Goal: Task Accomplishment & Management: Complete application form

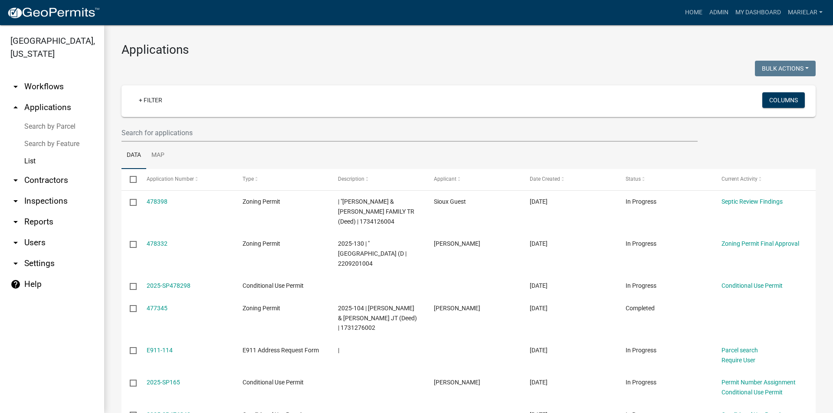
scroll to position [72, 0]
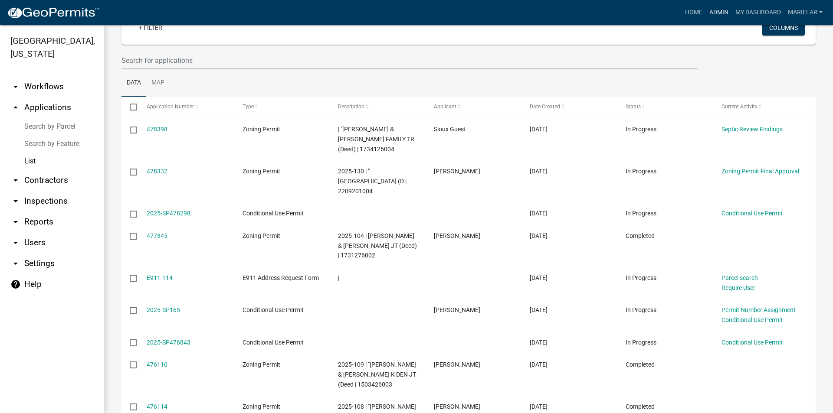
click at [724, 11] on link "Admin" at bounding box center [719, 12] width 26 height 16
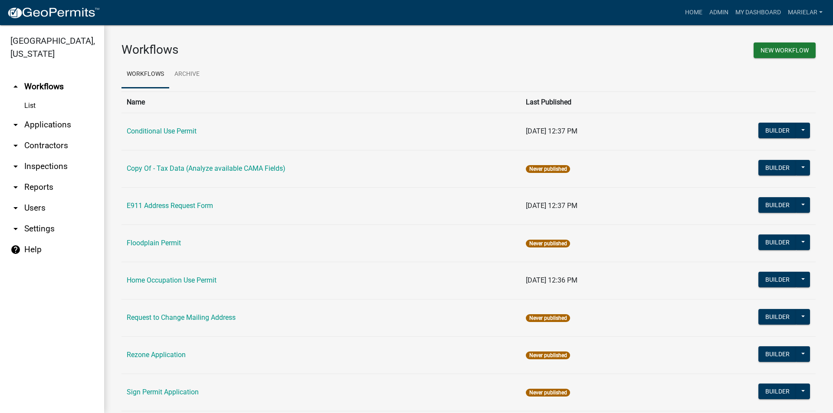
click at [18, 120] on icon "arrow_drop_down" at bounding box center [15, 125] width 10 height 10
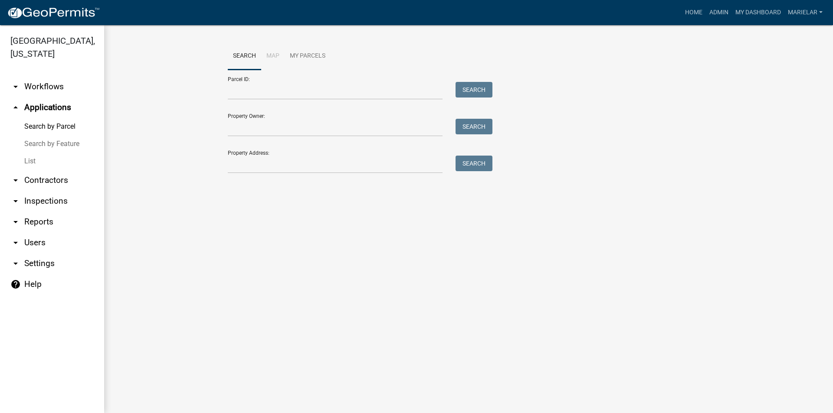
click at [30, 153] on link "List" at bounding box center [52, 161] width 104 height 17
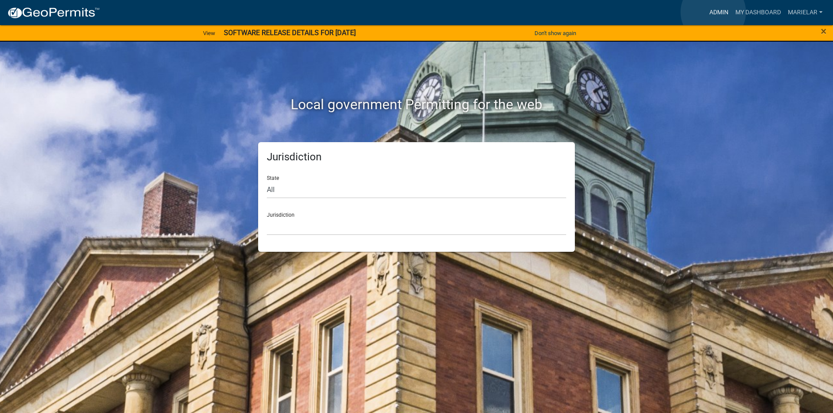
click at [713, 12] on link "Admin" at bounding box center [719, 12] width 26 height 16
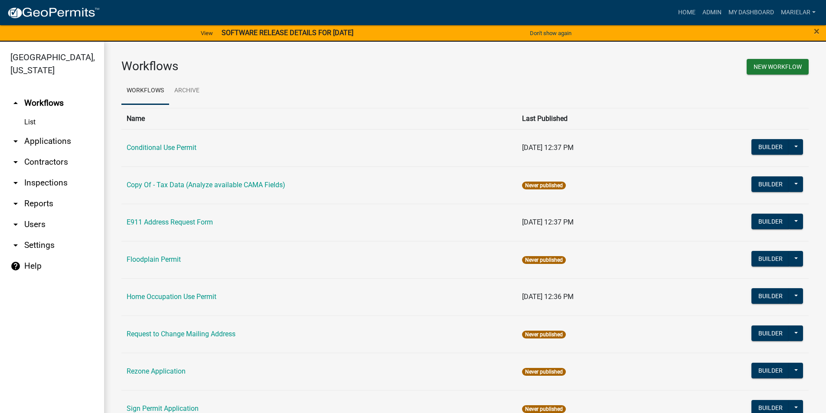
click at [14, 136] on icon "arrow_drop_down" at bounding box center [15, 141] width 10 height 10
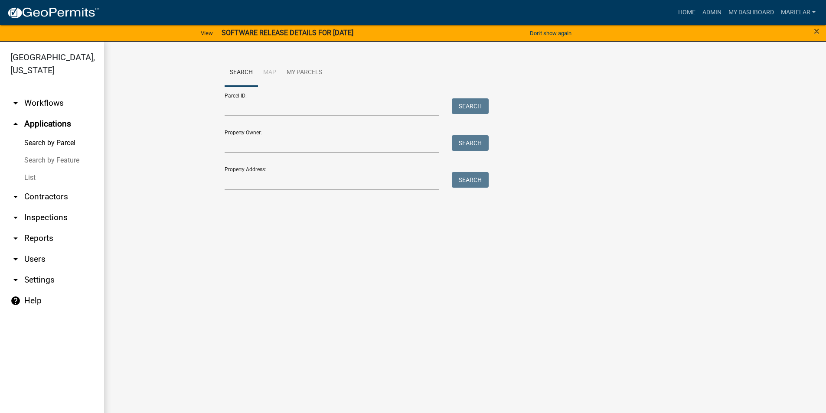
click at [30, 169] on link "List" at bounding box center [52, 177] width 104 height 17
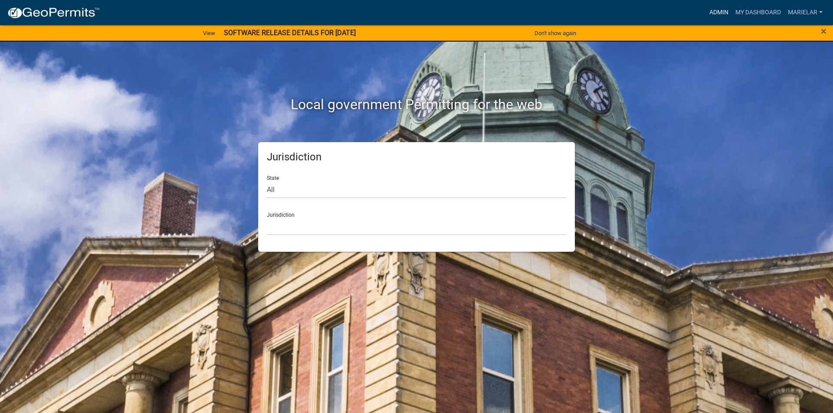
click at [724, 15] on link "Admin" at bounding box center [719, 12] width 26 height 16
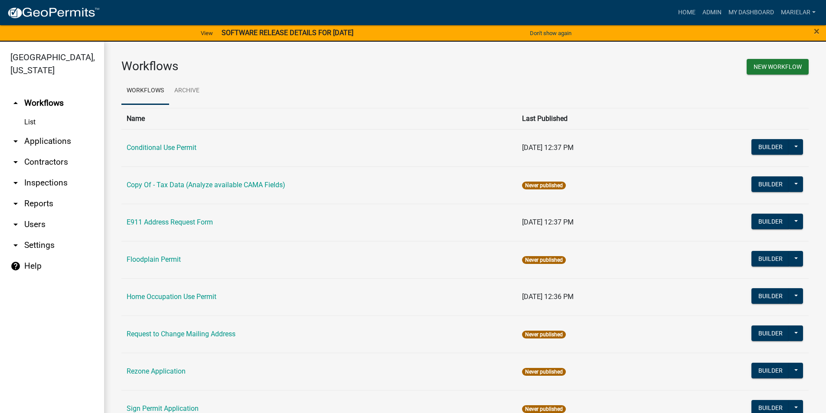
click at [14, 136] on icon "arrow_drop_down" at bounding box center [15, 141] width 10 height 10
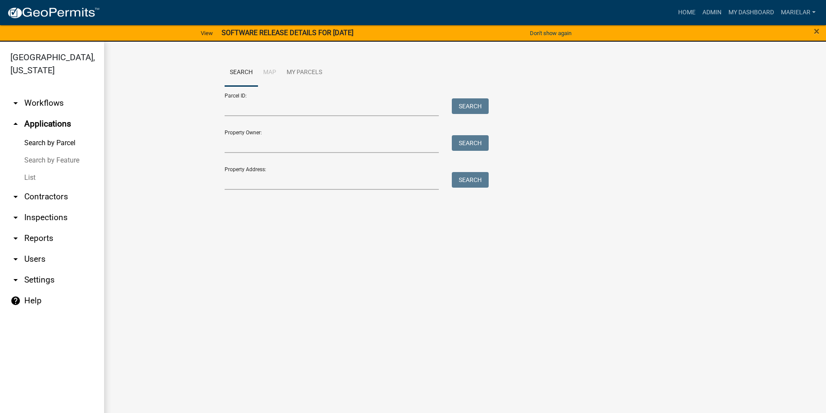
click at [29, 169] on link "List" at bounding box center [52, 177] width 104 height 17
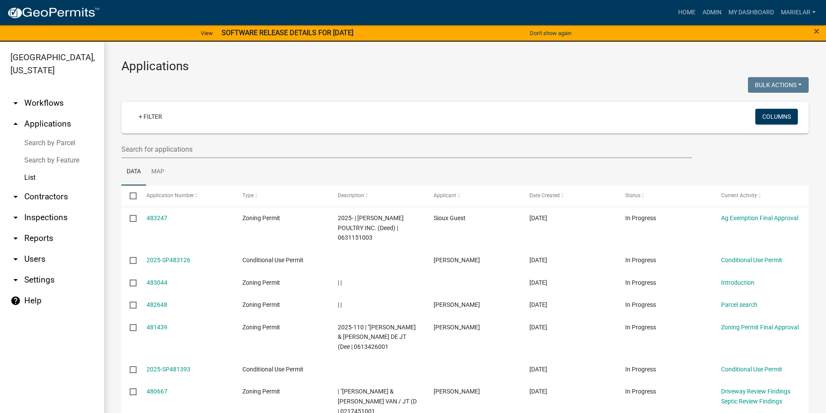
click at [474, 70] on h3 "Applications" at bounding box center [465, 66] width 688 height 15
click at [687, 12] on link "Home" at bounding box center [687, 12] width 24 height 16
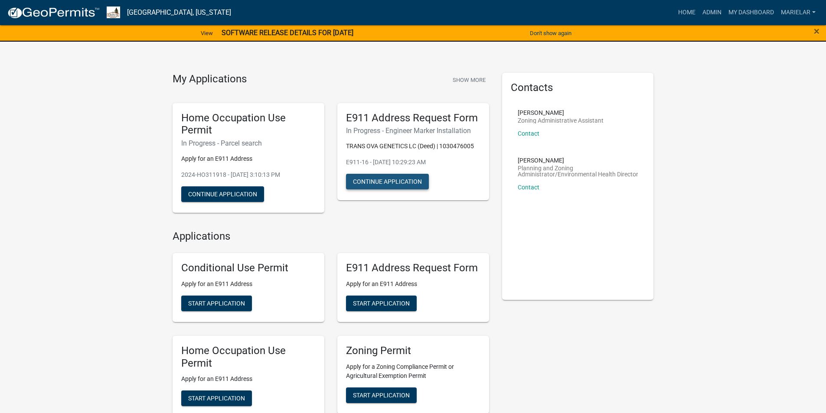
click at [410, 180] on button "Continue Application" at bounding box center [387, 182] width 83 height 16
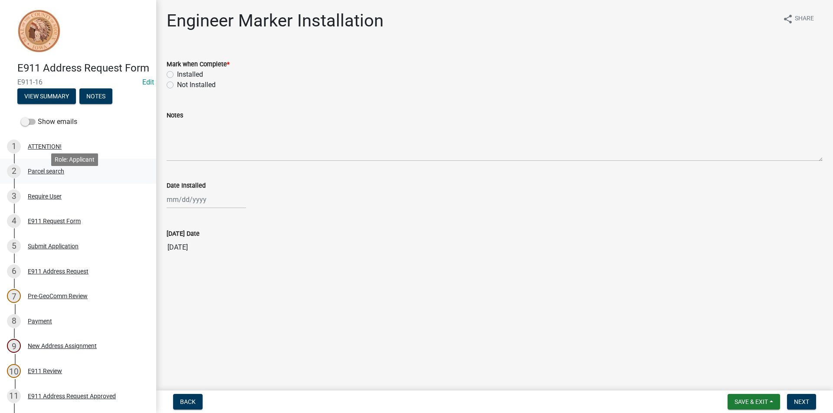
click at [46, 174] on div "Parcel search" at bounding box center [46, 171] width 36 height 6
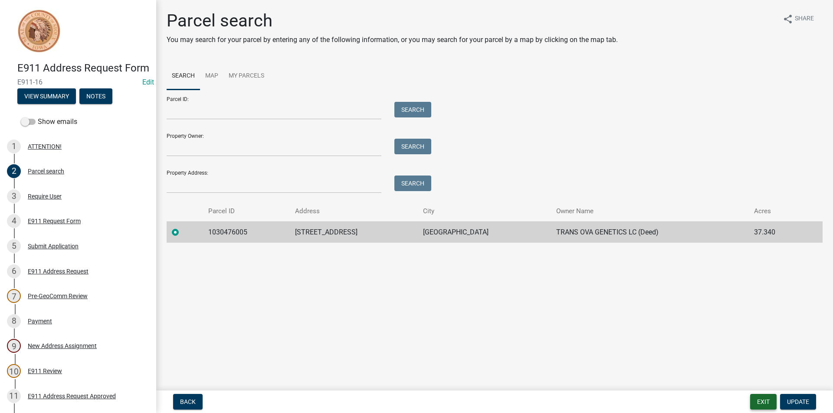
click at [765, 403] on button "Exit" at bounding box center [763, 402] width 26 height 16
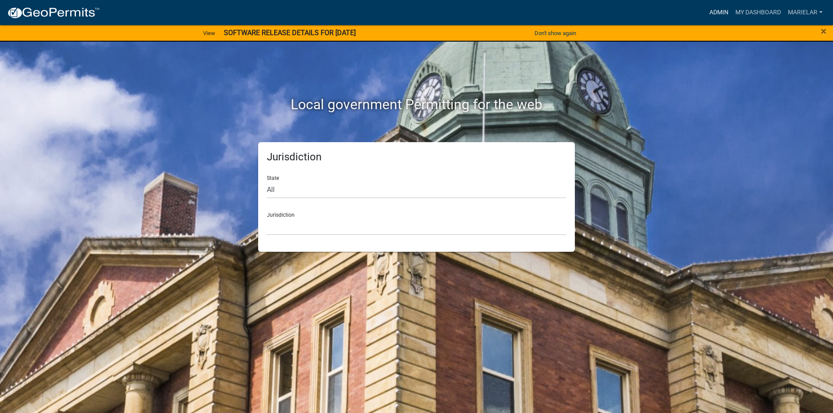
click at [721, 10] on link "Admin" at bounding box center [719, 12] width 26 height 16
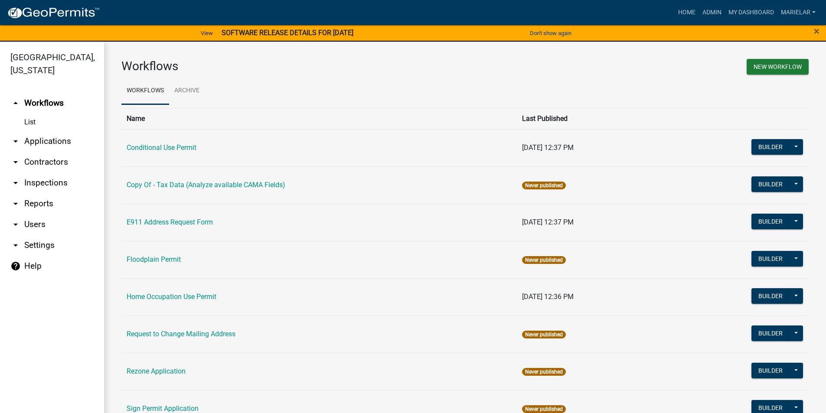
click at [13, 136] on icon "arrow_drop_down" at bounding box center [15, 141] width 10 height 10
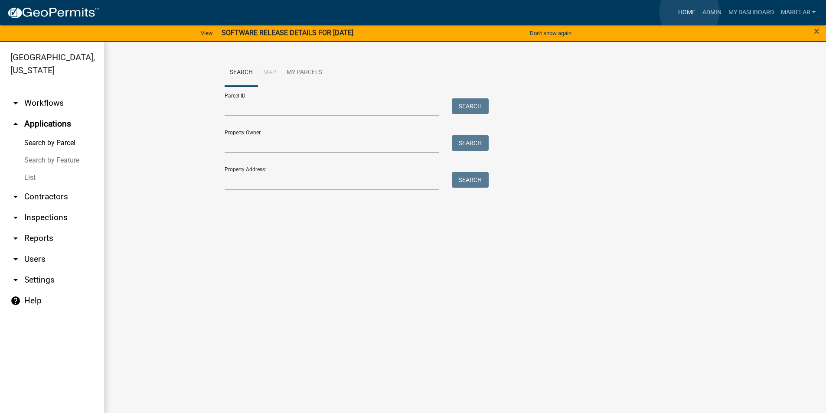
click at [690, 12] on link "Home" at bounding box center [687, 12] width 24 height 16
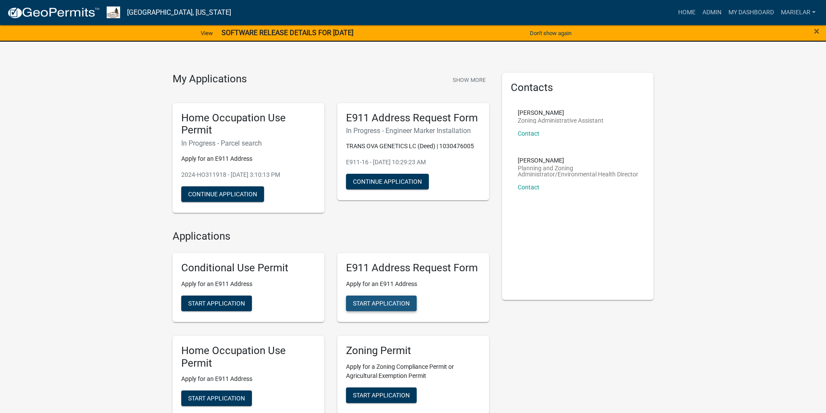
click at [396, 303] on span "Start Application" at bounding box center [381, 303] width 57 height 7
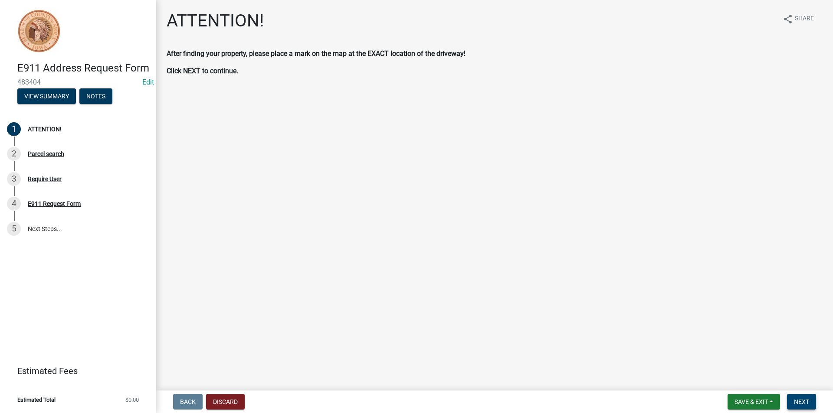
click at [800, 406] on span "Next" at bounding box center [801, 402] width 15 height 7
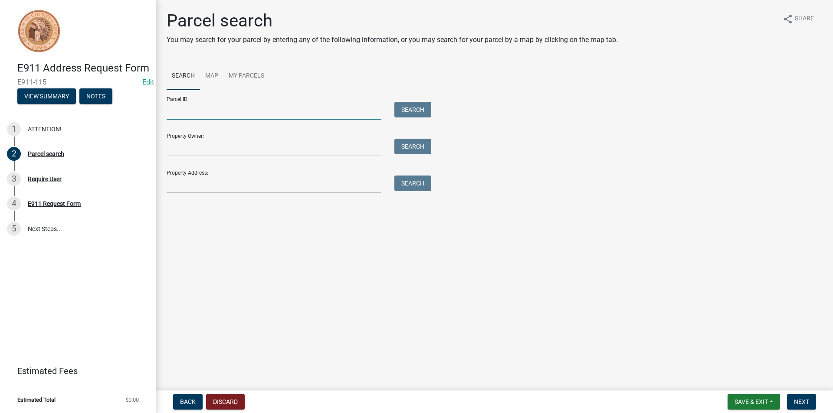
click at [179, 116] on input "Parcel ID:" at bounding box center [274, 111] width 215 height 18
paste input "1729351006"
type input "1729351006"
click at [418, 108] on button "Search" at bounding box center [412, 110] width 37 height 16
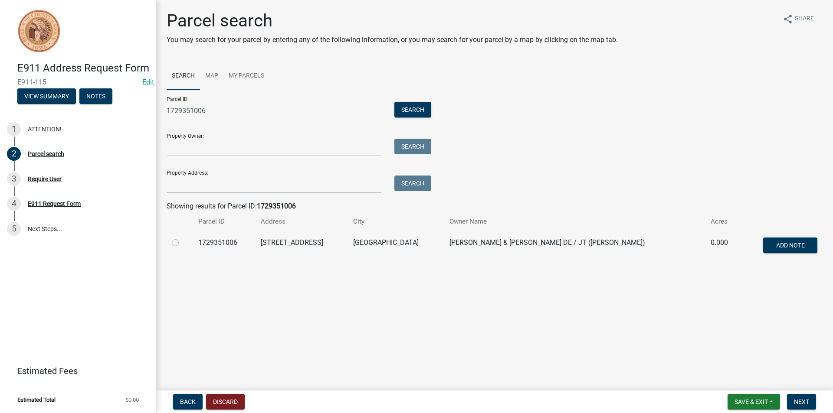
click at [182, 238] on label at bounding box center [182, 238] width 0 height 0
click at [182, 242] on input "radio" at bounding box center [185, 241] width 6 height 6
radio input "true"
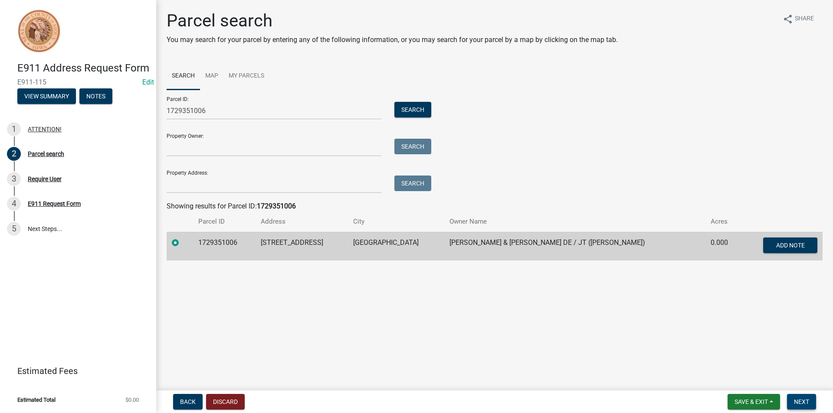
click at [803, 404] on span "Next" at bounding box center [801, 402] width 15 height 7
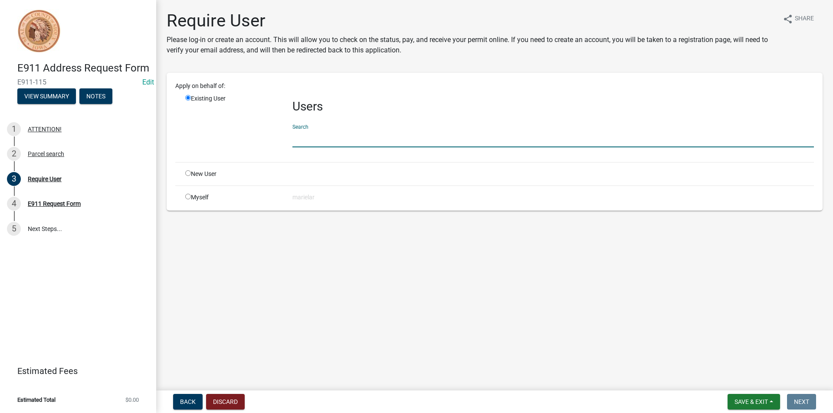
click at [347, 144] on input "text" at bounding box center [552, 139] width 521 height 18
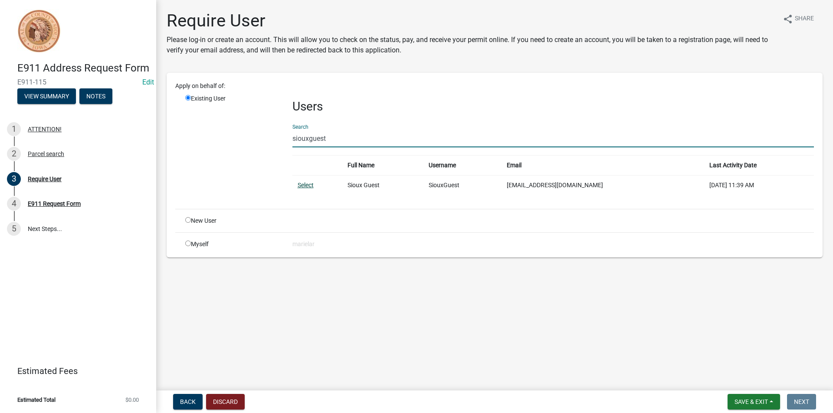
type input "siouxguest"
click at [306, 187] on link "Select" at bounding box center [306, 185] width 16 height 7
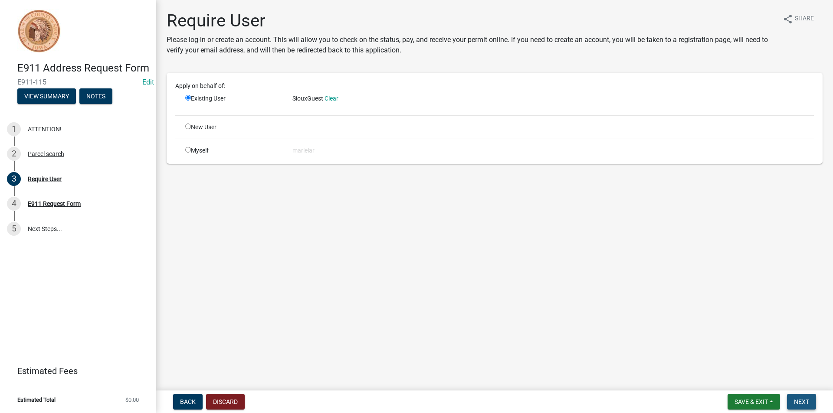
click at [805, 403] on span "Next" at bounding box center [801, 402] width 15 height 7
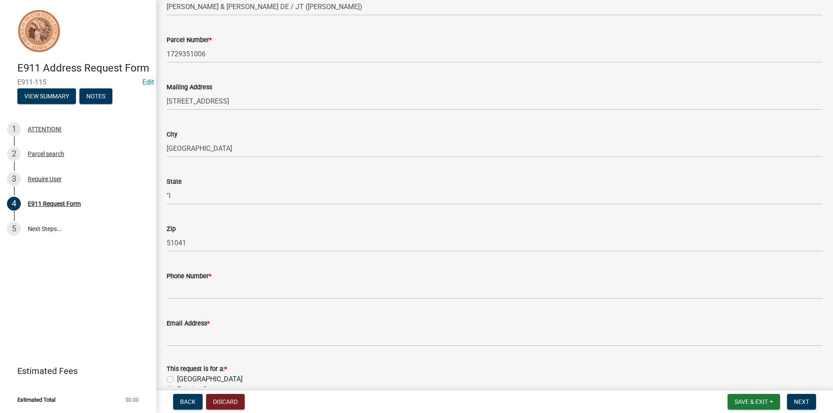
scroll to position [87, 0]
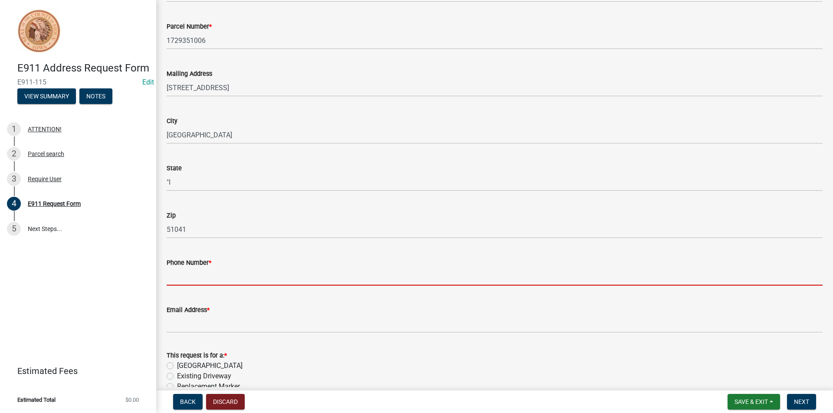
click at [206, 279] on input "Phone Number *" at bounding box center [495, 277] width 656 height 18
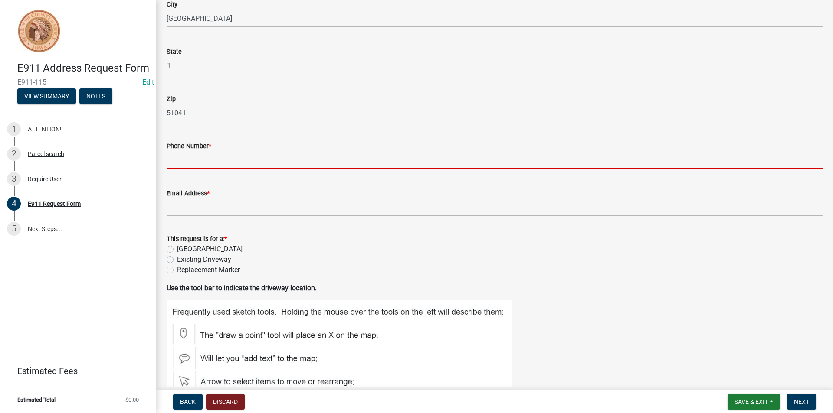
scroll to position [217, 0]
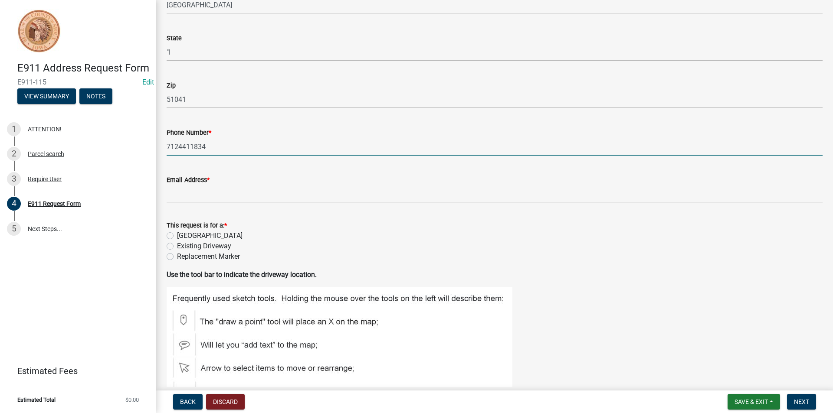
type input "7124411834"
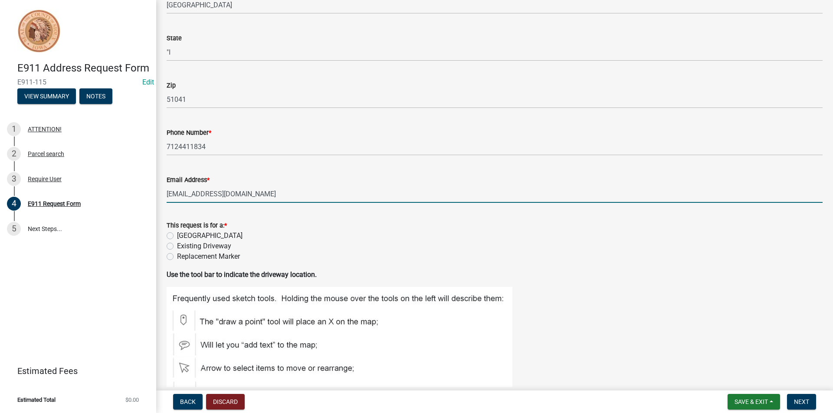
type input "scottdk@siouxcounty.org"
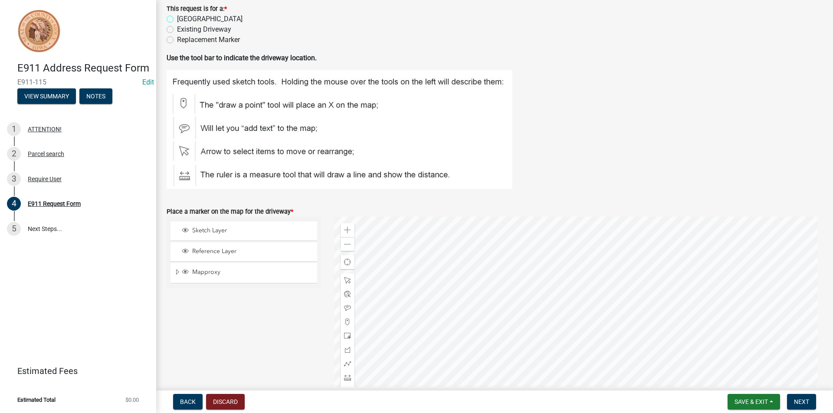
scroll to position [390, 0]
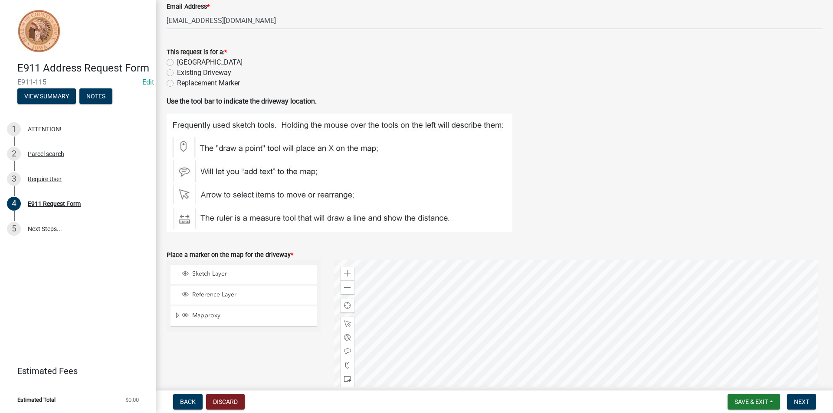
click at [177, 81] on label "Replacement Marker" at bounding box center [208, 83] width 63 height 10
click at [177, 81] on input "Replacement Marker" at bounding box center [180, 81] width 6 height 6
radio input "true"
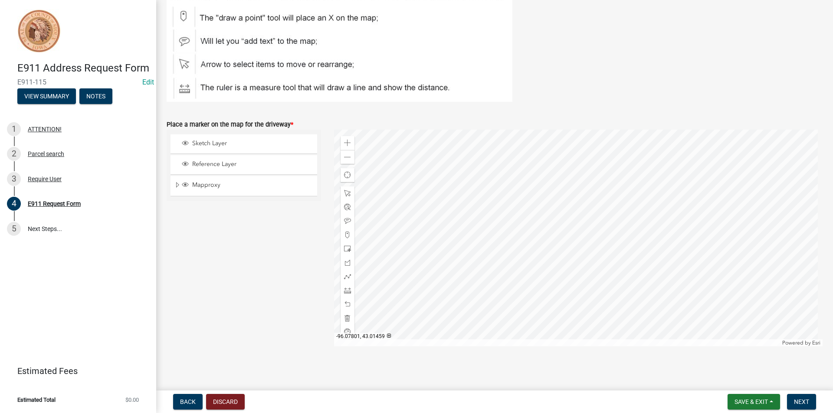
scroll to position [522, 0]
click at [803, 403] on span "Next" at bounding box center [801, 402] width 15 height 7
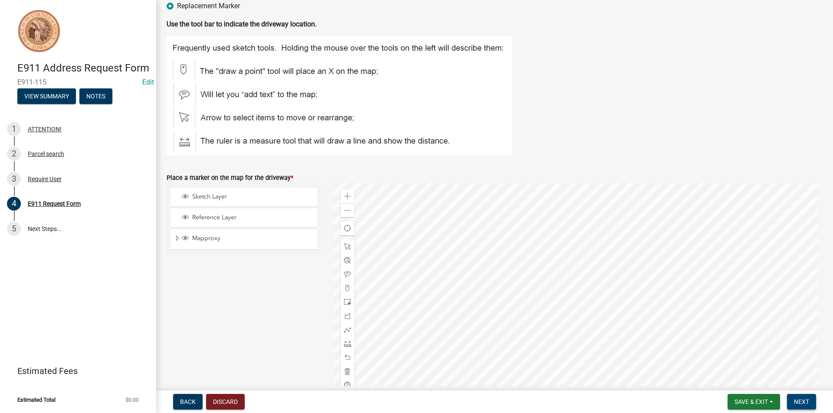
scroll to position [478, 0]
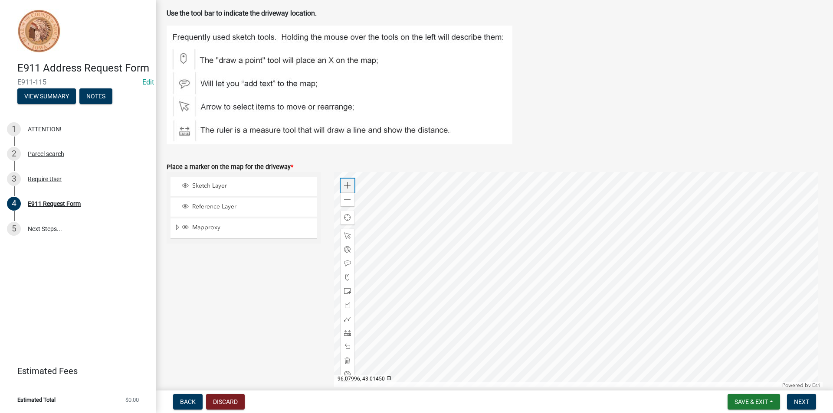
click at [346, 188] on span at bounding box center [347, 185] width 7 height 7
click at [344, 333] on span at bounding box center [347, 333] width 7 height 7
click at [489, 249] on div at bounding box center [578, 278] width 489 height 217
click at [499, 257] on div at bounding box center [578, 278] width 489 height 217
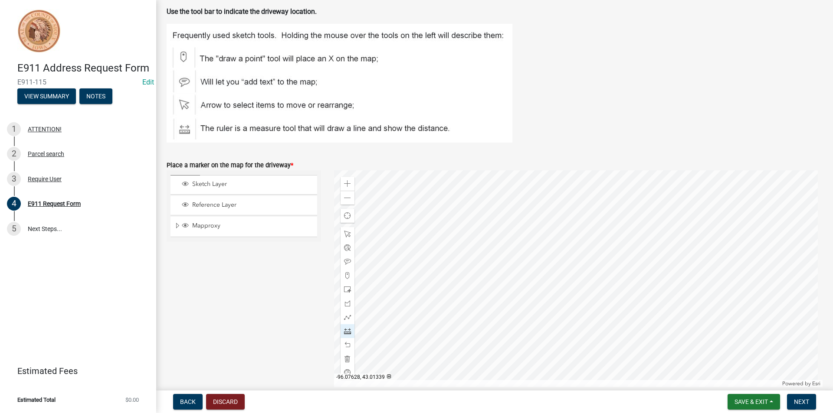
click at [498, 245] on div at bounding box center [578, 278] width 489 height 217
click at [488, 258] on div at bounding box center [578, 278] width 489 height 217
click at [491, 262] on div at bounding box center [578, 278] width 489 height 217
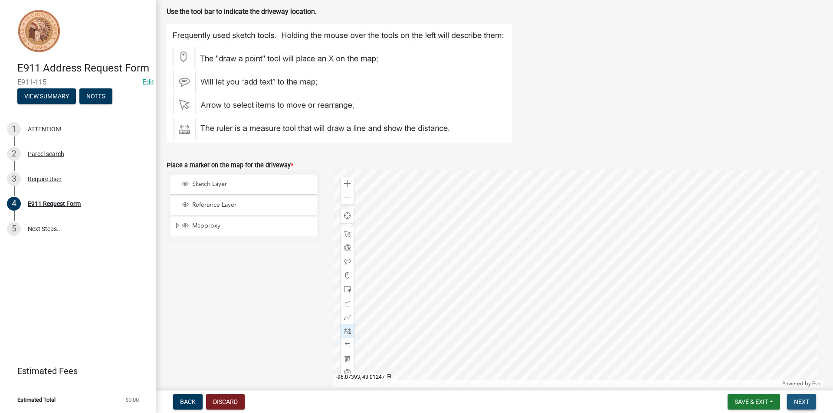
click at [793, 401] on button "Next" at bounding box center [801, 402] width 29 height 16
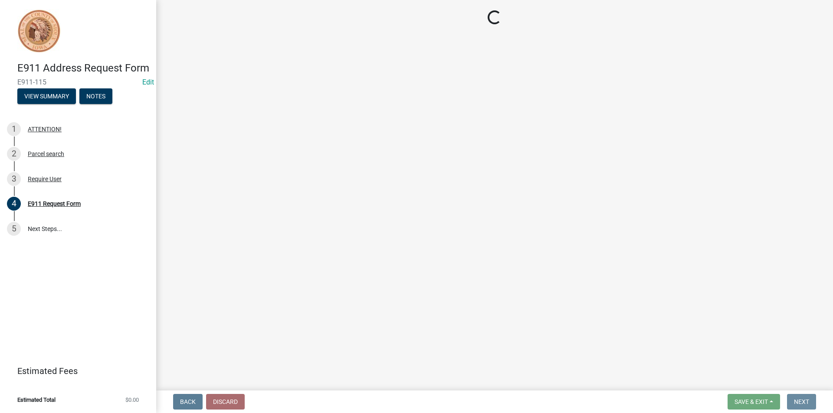
scroll to position [0, 0]
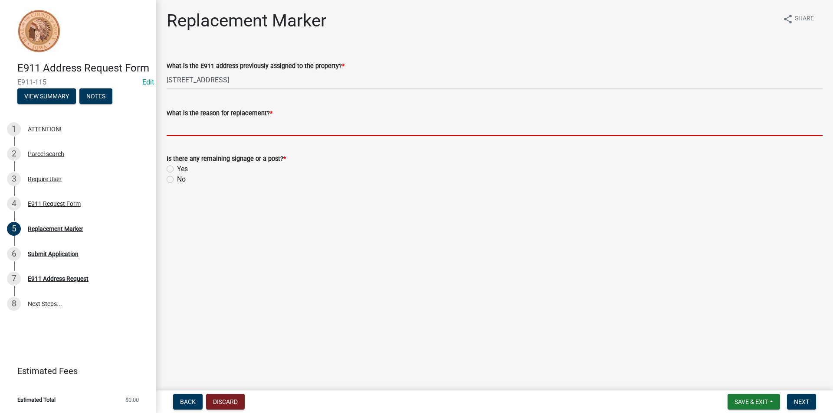
click at [203, 128] on input "What is the reason for replacement? *" at bounding box center [495, 127] width 656 height 18
type input "S"
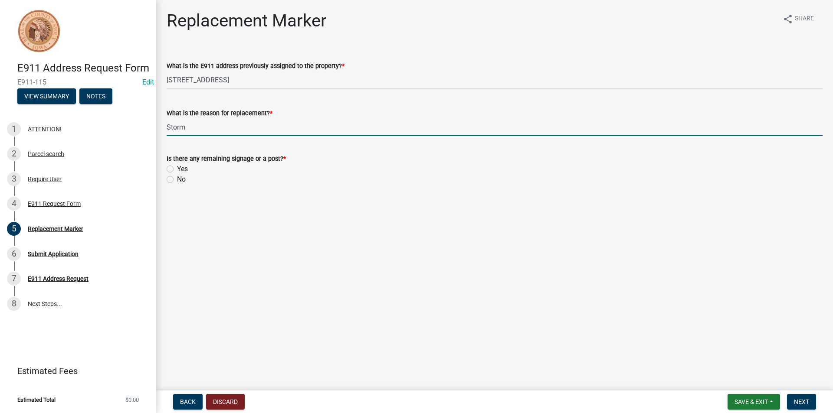
type input "Storm"
click at [177, 178] on label "No" at bounding box center [181, 179] width 9 height 10
click at [177, 178] on input "No" at bounding box center [180, 177] width 6 height 6
radio input "true"
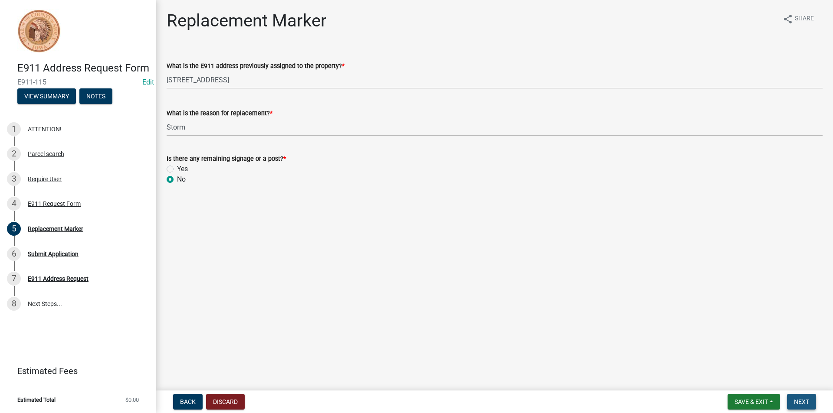
click at [799, 398] on button "Next" at bounding box center [801, 402] width 29 height 16
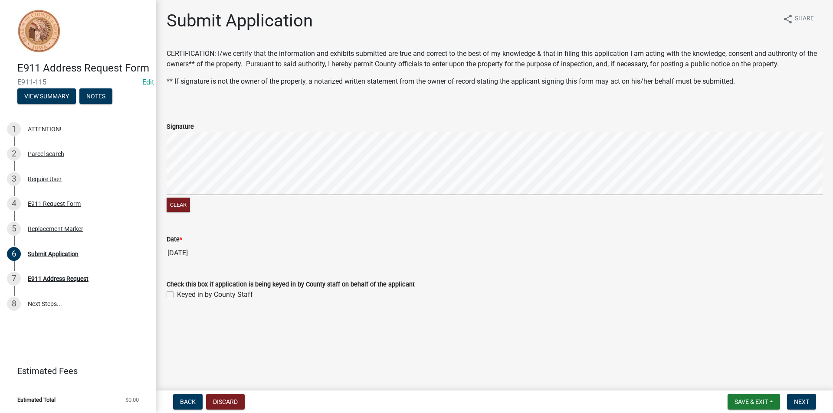
click at [177, 296] on label "Keyed in by County Staff" at bounding box center [215, 295] width 76 height 10
click at [177, 295] on input "Keyed in by County Staff" at bounding box center [180, 293] width 6 height 6
checkbox input "true"
click at [796, 401] on span "Next" at bounding box center [801, 402] width 15 height 7
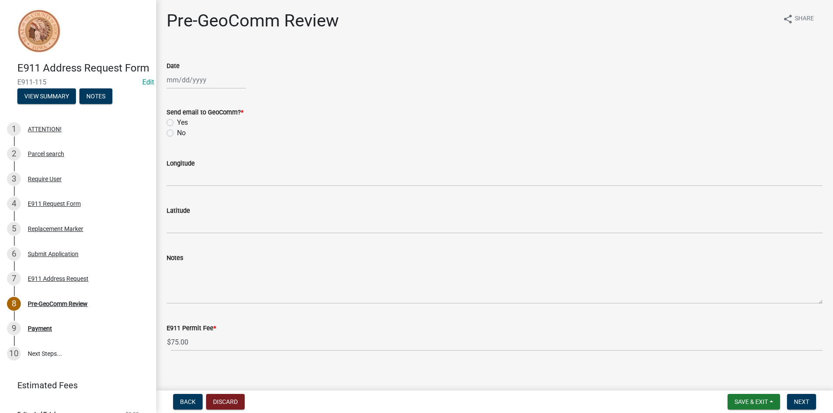
scroll to position [6, 0]
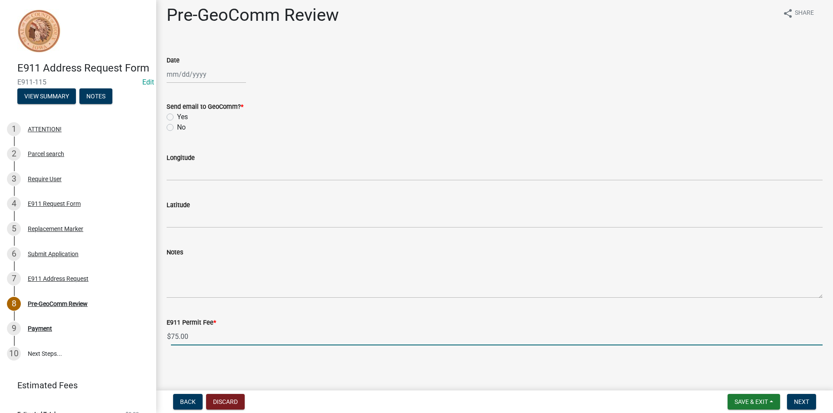
click at [204, 340] on input "75.00" at bounding box center [497, 337] width 652 height 18
type input "7"
type input "0.00"
click at [288, 111] on div "Send email to GeoComm? *" at bounding box center [495, 107] width 656 height 10
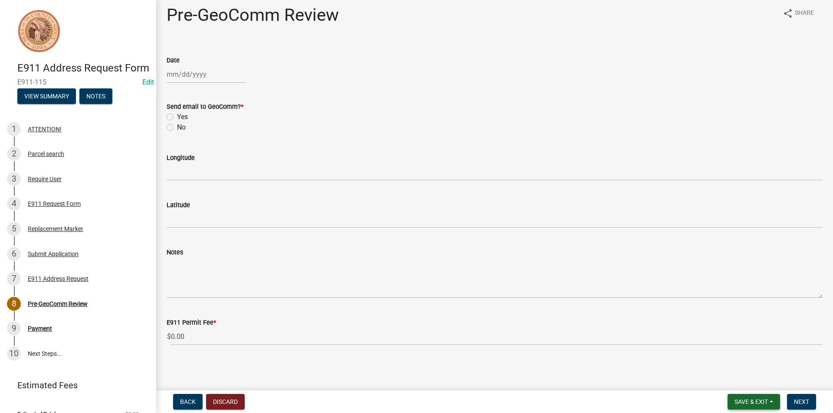
click at [755, 405] on span "Save & Exit" at bounding box center [750, 402] width 33 height 7
click at [752, 383] on button "Save & Exit" at bounding box center [745, 379] width 69 height 21
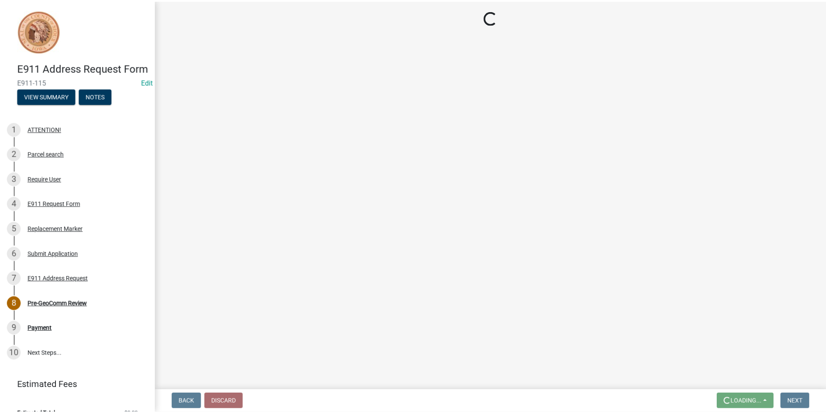
scroll to position [0, 0]
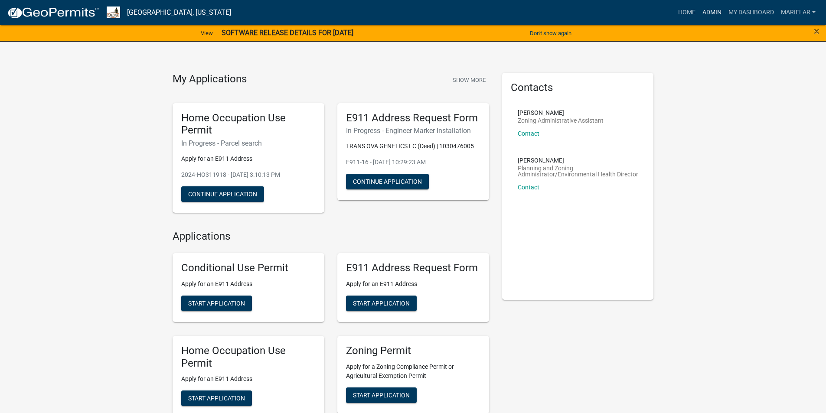
click at [708, 9] on link "Admin" at bounding box center [712, 12] width 26 height 16
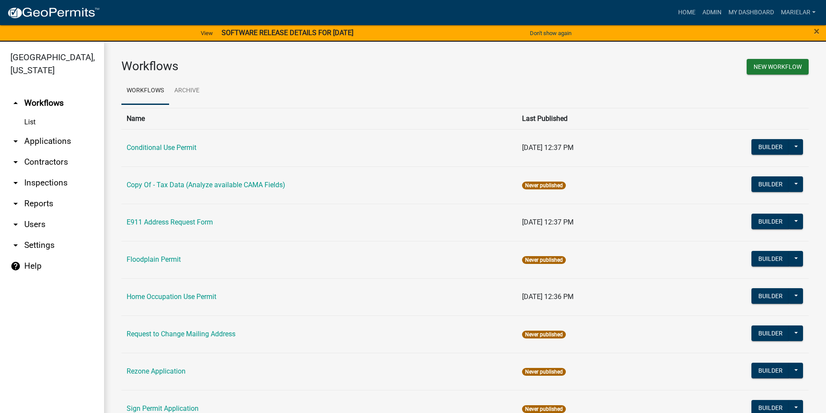
click at [17, 136] on icon "arrow_drop_down" at bounding box center [15, 141] width 10 height 10
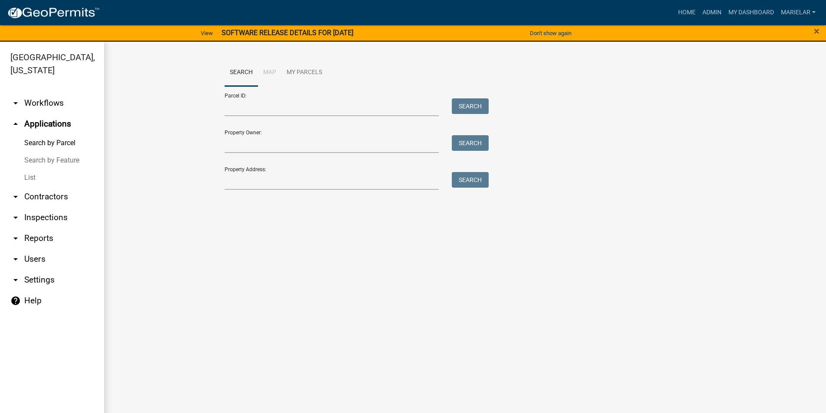
click at [26, 169] on link "List" at bounding box center [52, 177] width 104 height 17
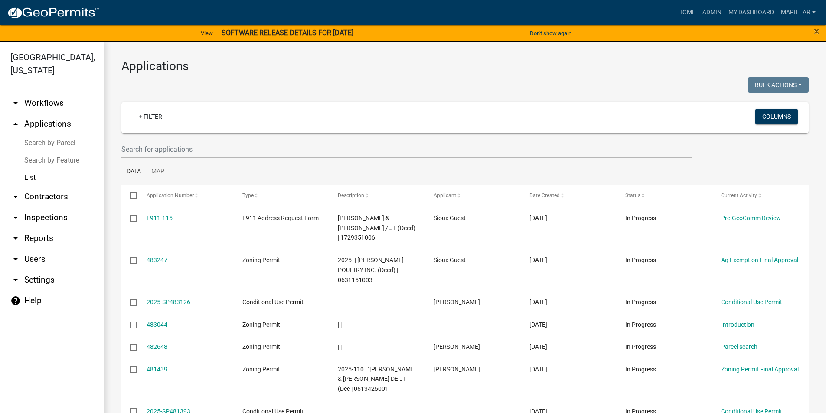
click at [422, 85] on div at bounding box center [290, 86] width 351 height 18
